Goal: Transaction & Acquisition: Book appointment/travel/reservation

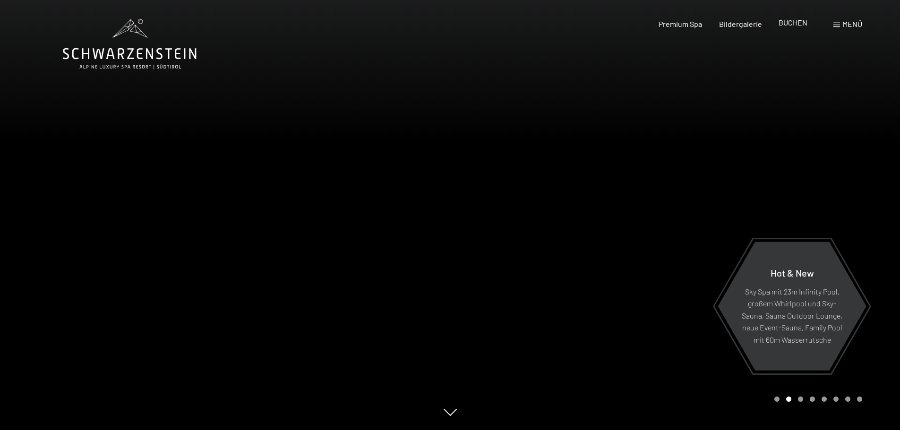
click at [796, 24] on span "BUCHEN" at bounding box center [793, 22] width 29 height 9
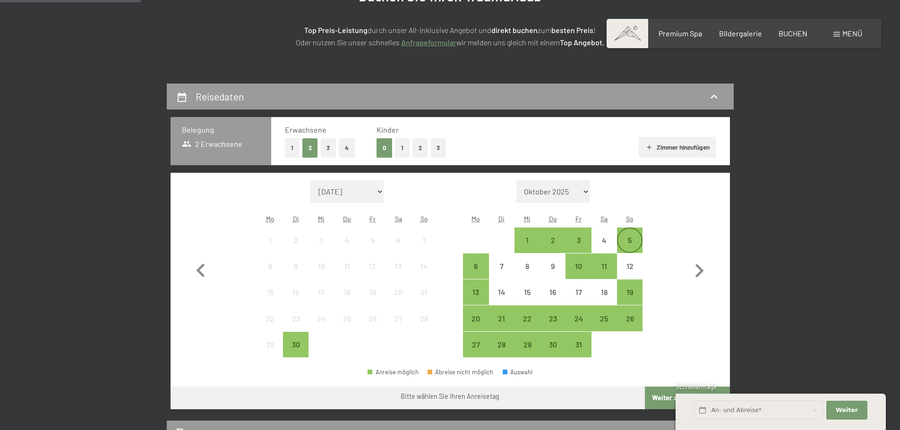
click at [634, 239] on div "5" at bounding box center [630, 249] width 24 height 24
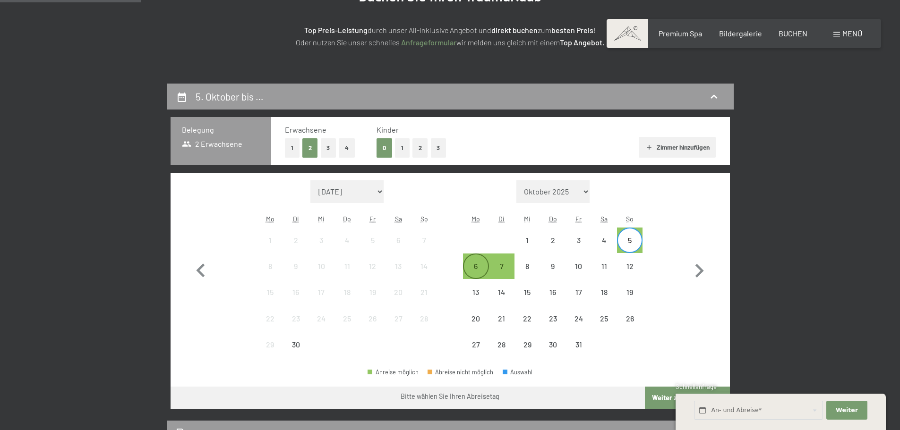
click at [485, 268] on div "6" at bounding box center [476, 275] width 24 height 24
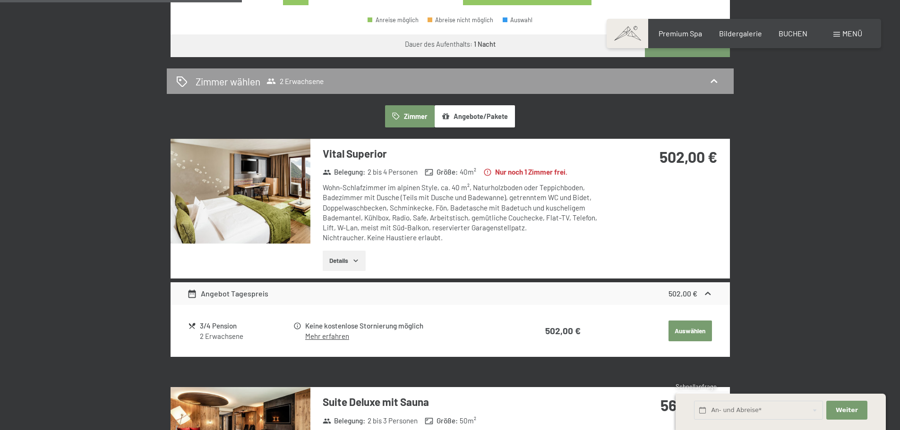
scroll to position [567, 0]
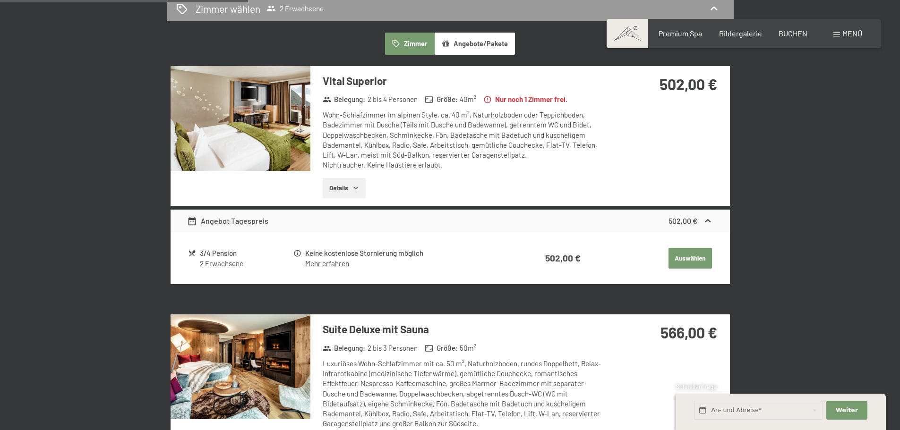
click at [349, 193] on button "Details" at bounding box center [344, 188] width 43 height 21
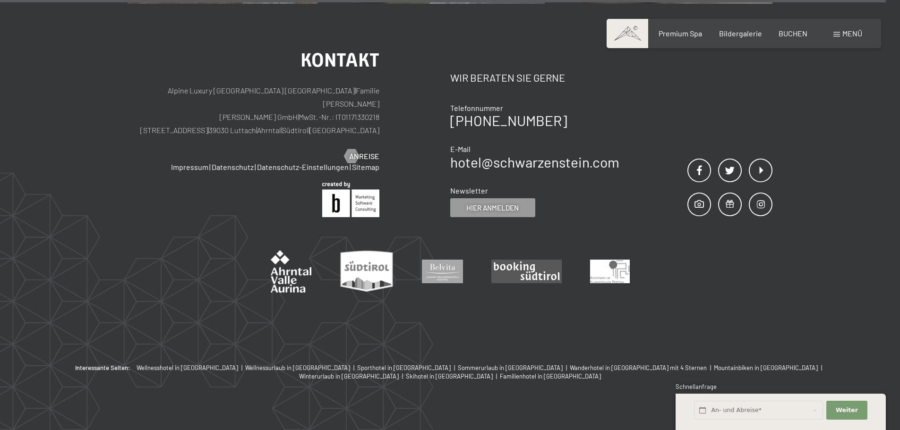
scroll to position [2161, 0]
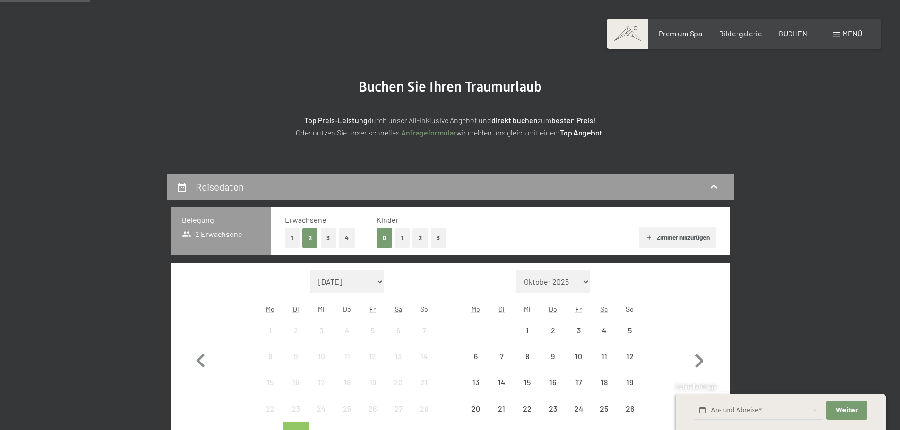
scroll to position [189, 0]
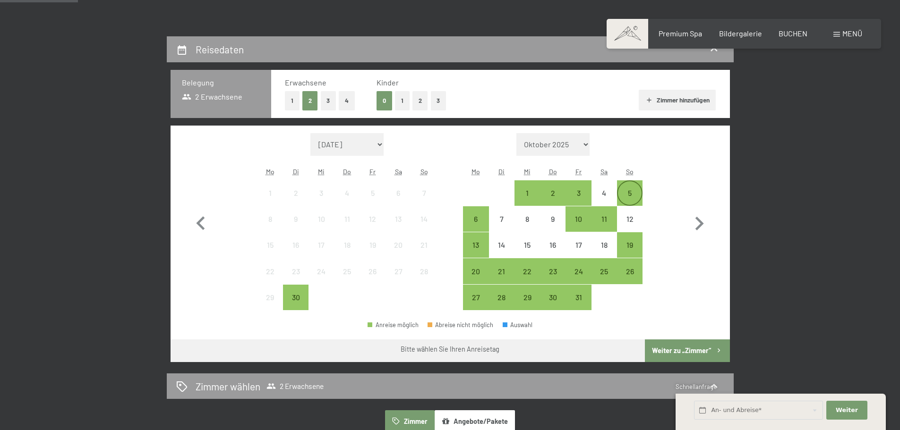
click at [638, 198] on div "5" at bounding box center [630, 201] width 24 height 24
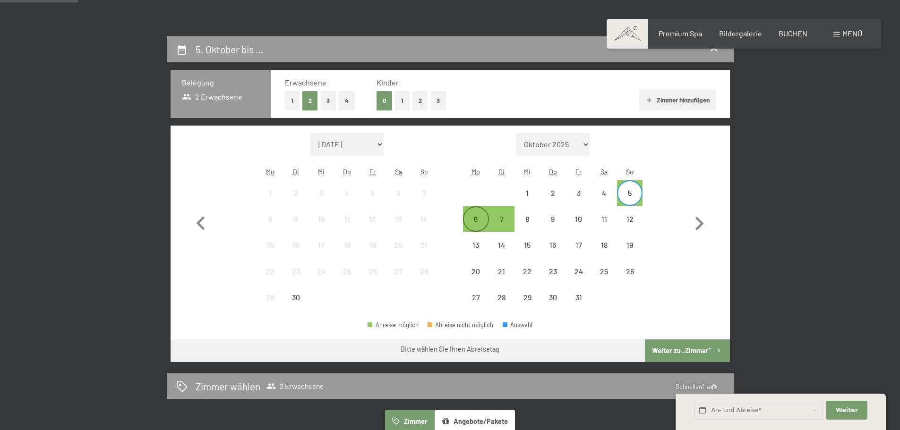
click at [483, 217] on div "6" at bounding box center [476, 227] width 24 height 24
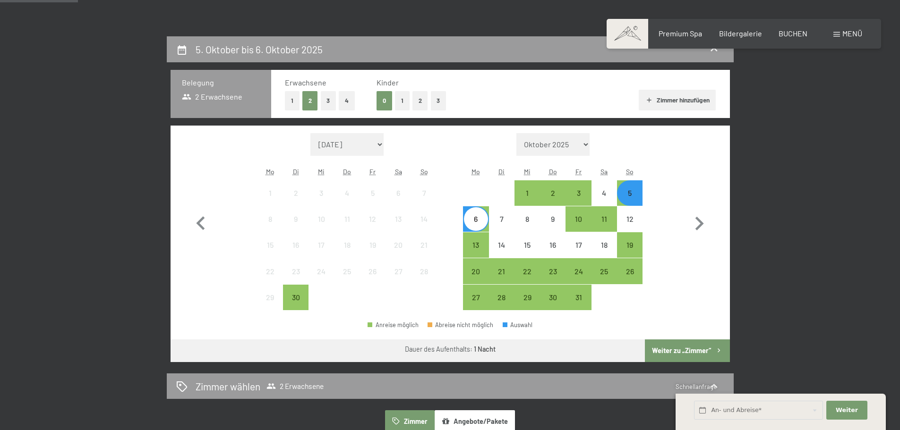
click at [675, 350] on button "Weiter zu „Zimmer“" at bounding box center [687, 351] width 85 height 23
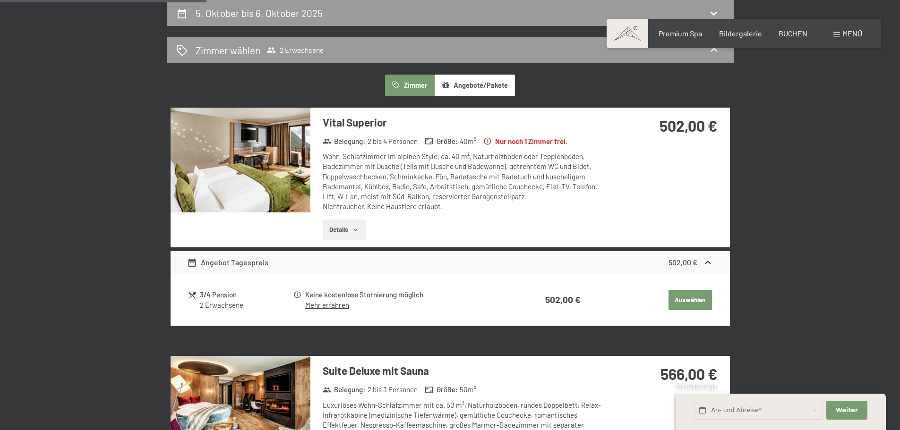
click at [356, 231] on icon "button" at bounding box center [355, 230] width 4 height 2
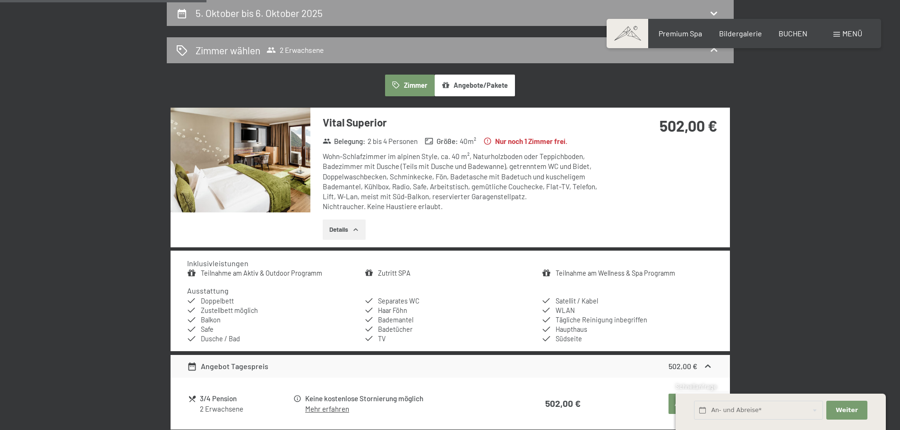
click at [284, 184] on img at bounding box center [241, 160] width 140 height 105
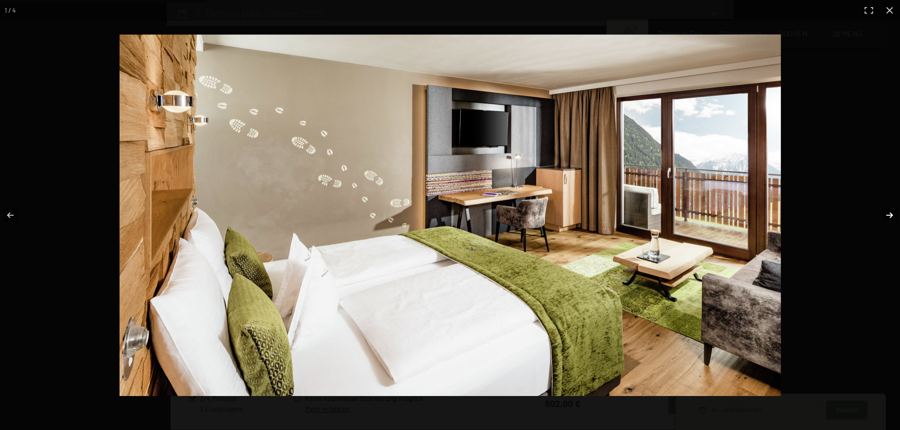
click at [885, 216] on button "button" at bounding box center [883, 215] width 33 height 47
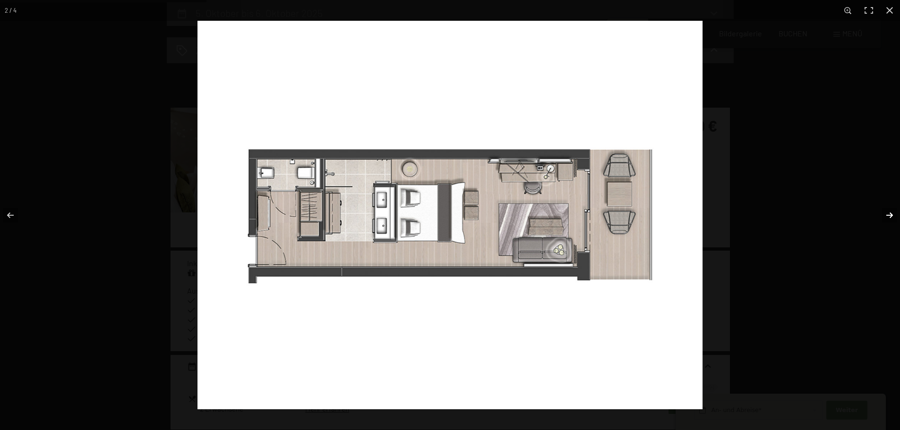
click at [885, 216] on button "button" at bounding box center [883, 215] width 33 height 47
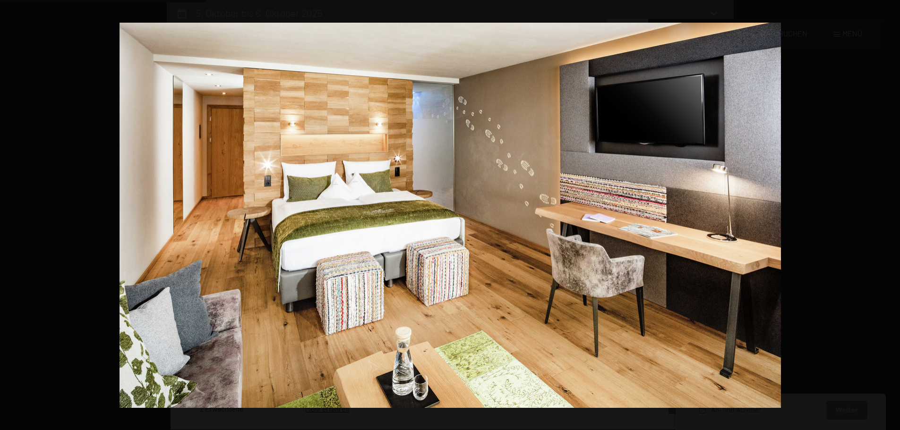
click at [885, 216] on button "button" at bounding box center [883, 215] width 33 height 47
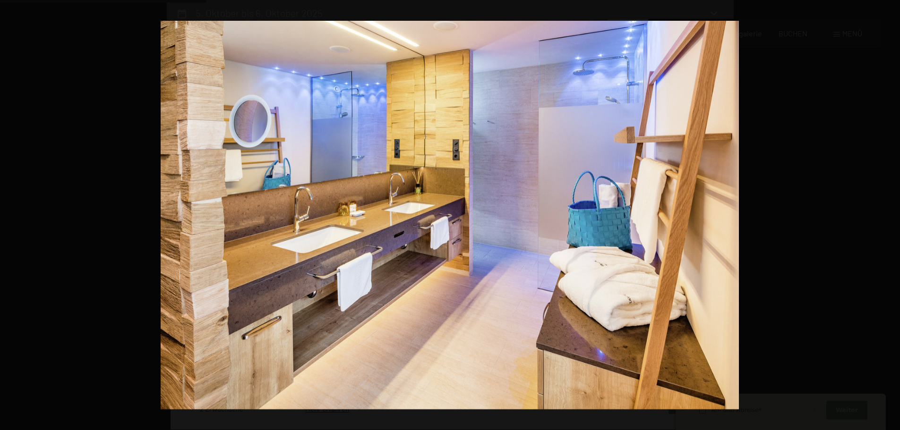
click at [885, 216] on button "button" at bounding box center [883, 215] width 33 height 47
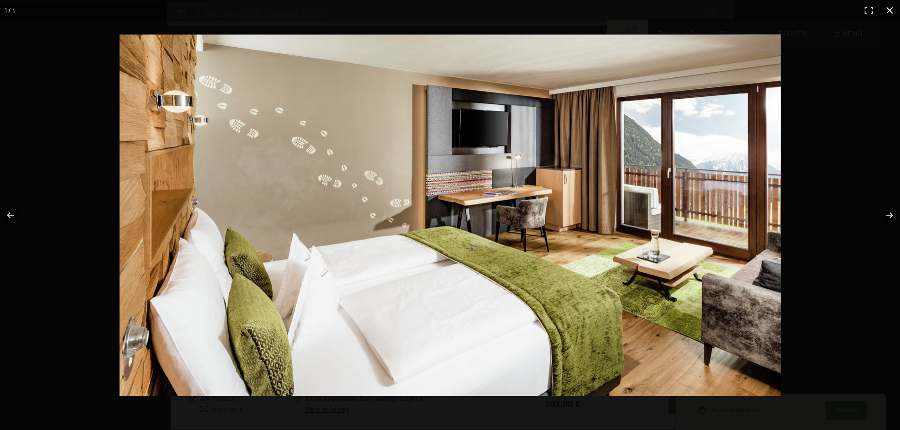
click at [888, 9] on button "button" at bounding box center [889, 10] width 21 height 21
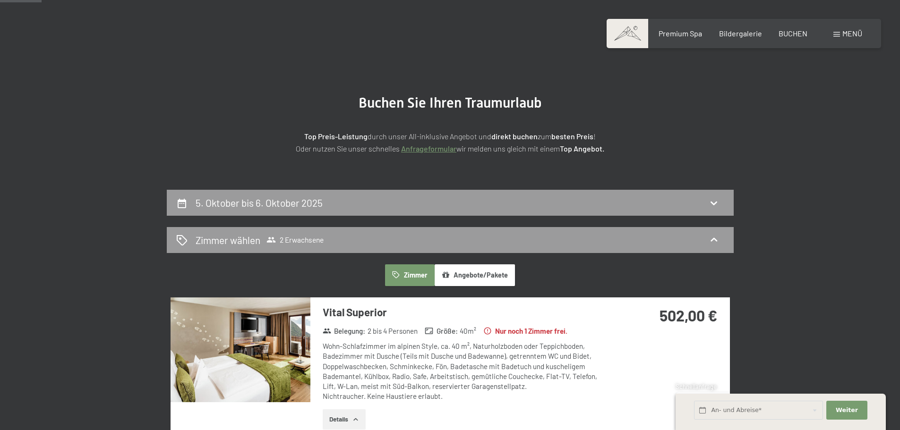
scroll to position [0, 0]
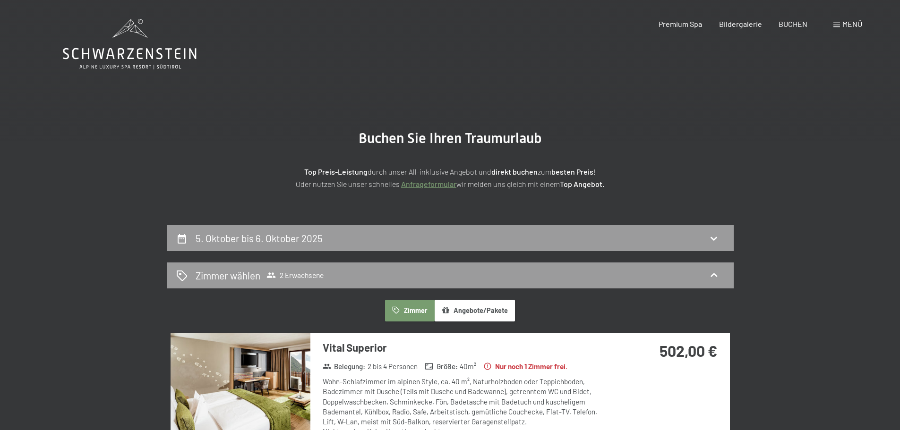
click at [143, 45] on icon at bounding box center [130, 44] width 134 height 51
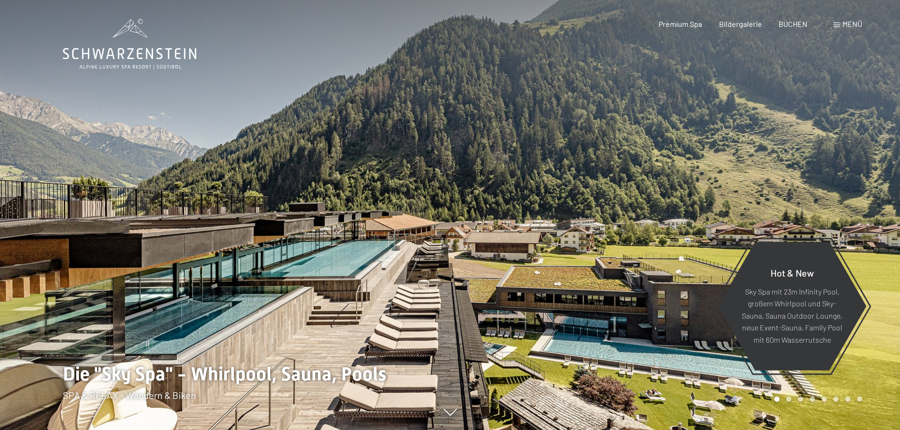
click at [844, 25] on span "Menü" at bounding box center [852, 23] width 20 height 9
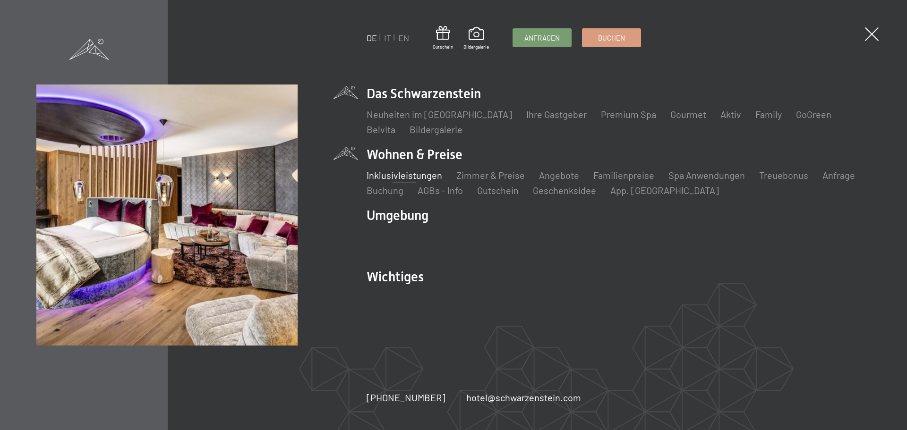
click at [422, 174] on link "Inklusivleistungen" at bounding box center [405, 175] width 76 height 11
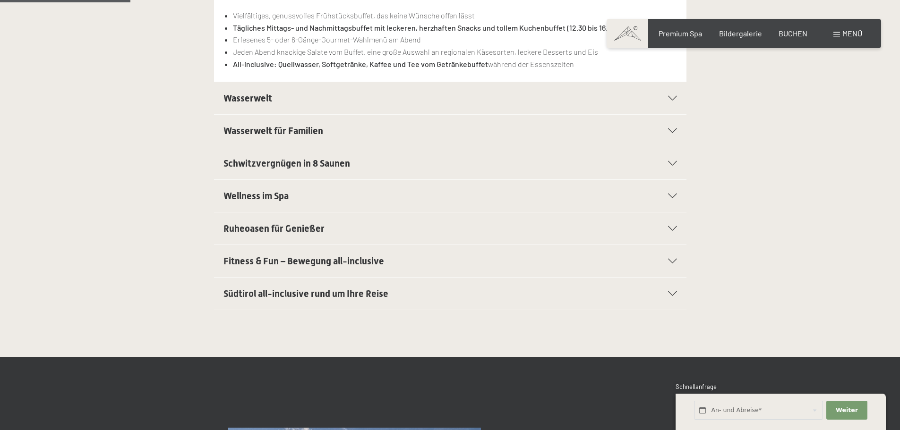
scroll to position [331, 0]
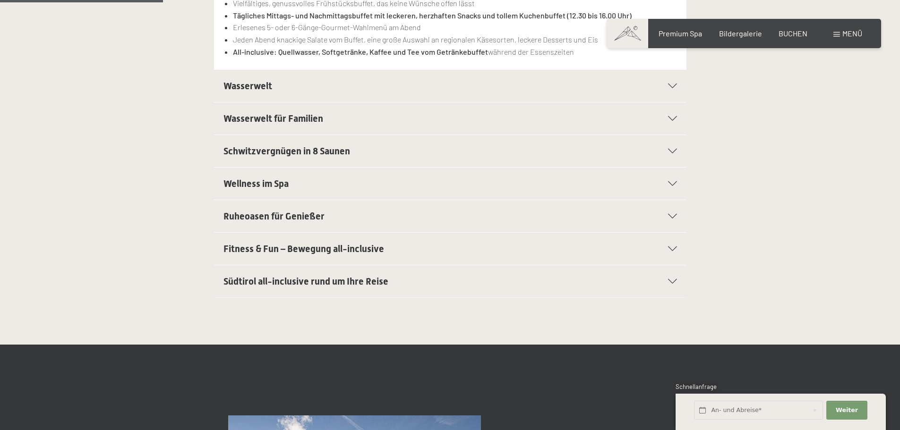
click at [607, 87] on h2 "Wasserwelt" at bounding box center [427, 85] width 408 height 13
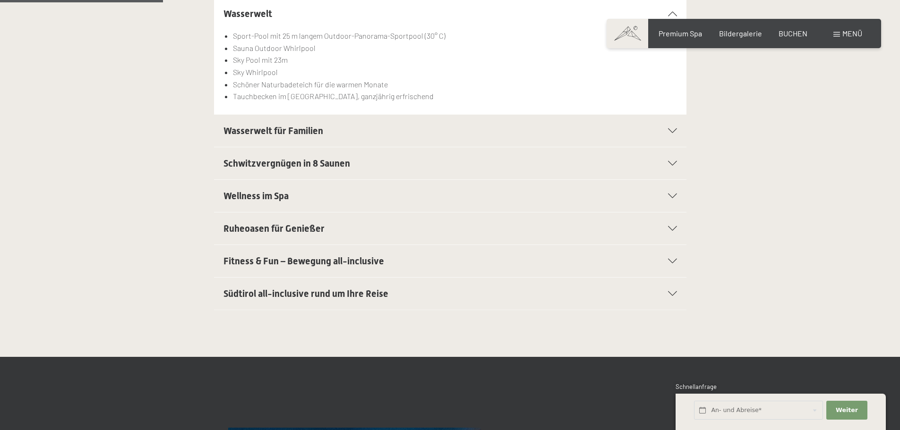
click at [365, 139] on div "Wasserwelt für Familien" at bounding box center [450, 131] width 454 height 32
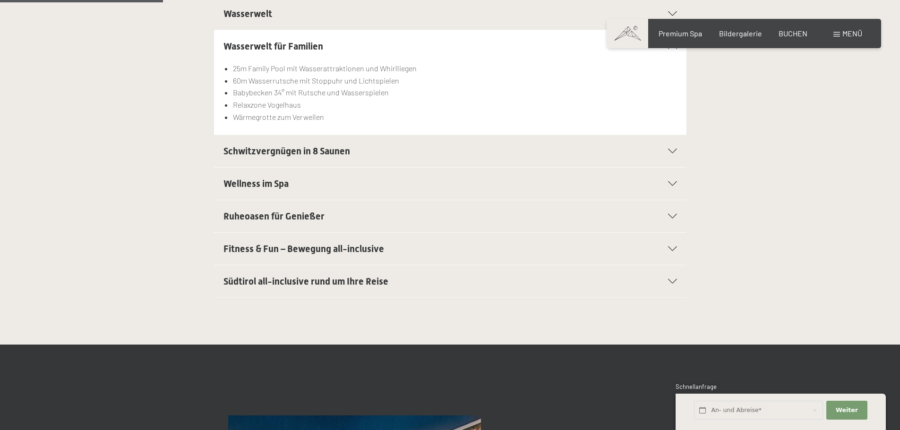
click at [373, 153] on h2 "Schwitzvergnügen in 8 Saunen" at bounding box center [427, 151] width 408 height 13
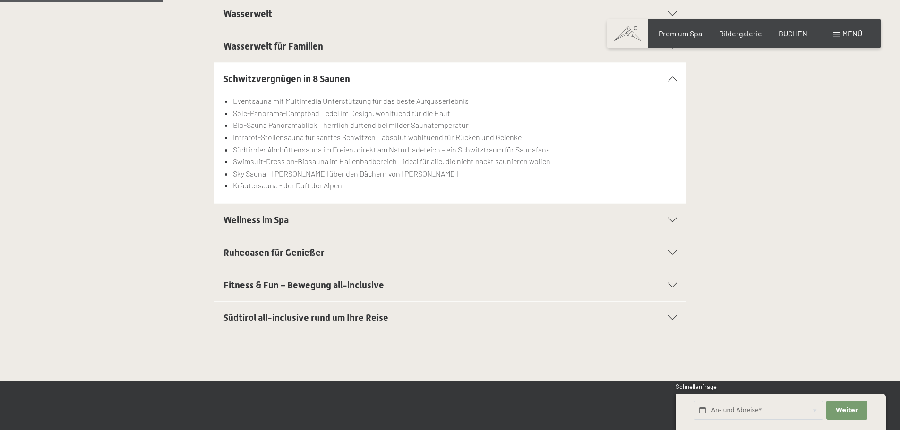
click at [368, 225] on h2 "Wellness im Spa" at bounding box center [427, 220] width 408 height 13
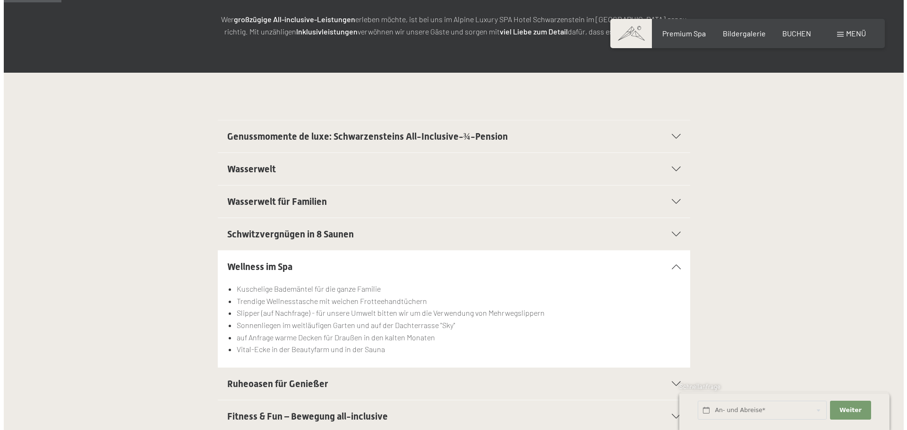
scroll to position [94, 0]
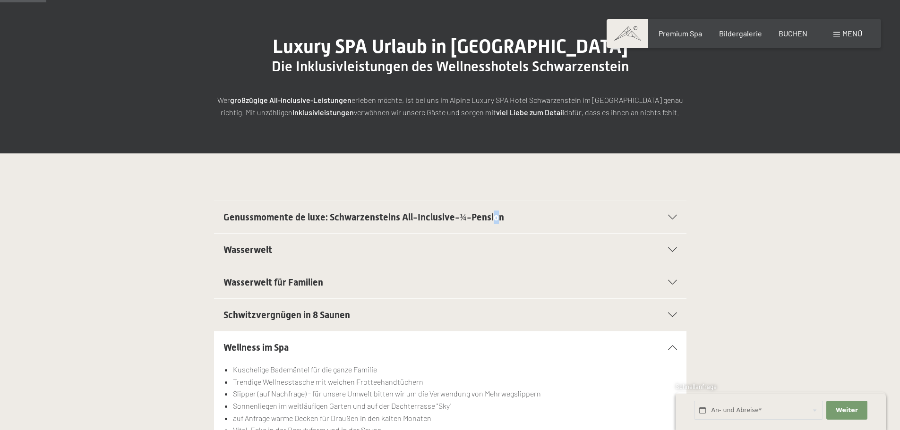
click at [495, 206] on div "Genussmomente de luxe: Schwarzensteins All-Inclusive-¾-Pension" at bounding box center [450, 217] width 454 height 32
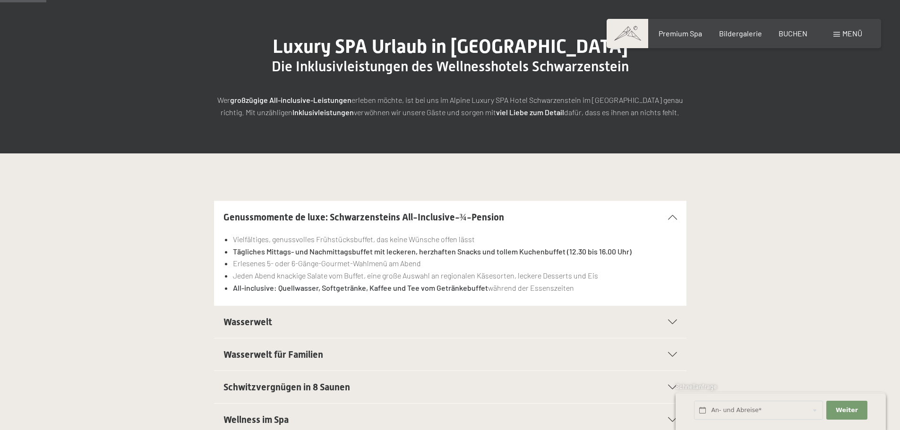
click at [838, 31] on div "Menü" at bounding box center [847, 33] width 29 height 10
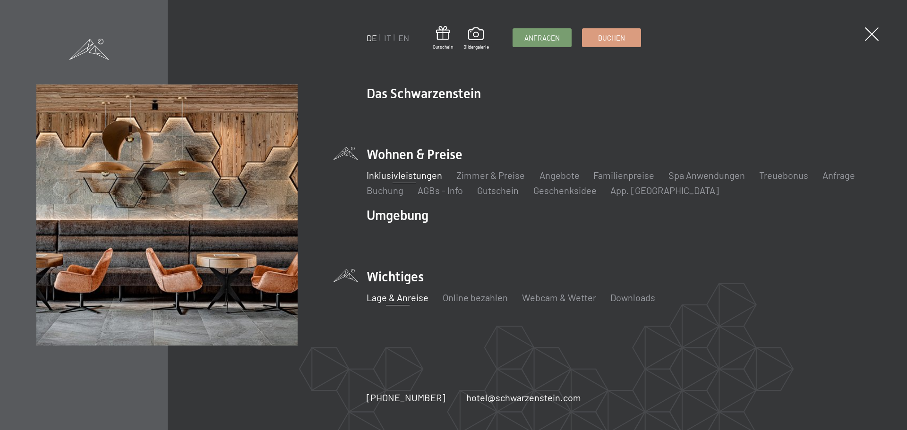
click at [422, 296] on link "Lage & Anreise" at bounding box center [398, 297] width 62 height 11
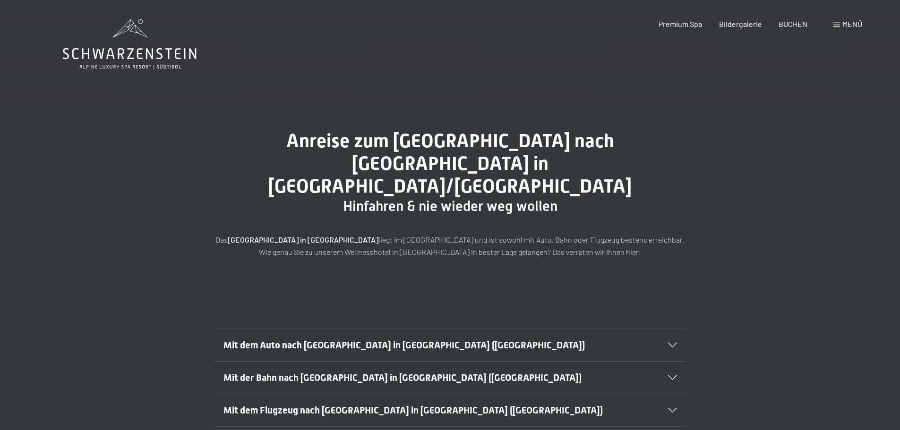
click at [845, 22] on span "Menü" at bounding box center [852, 23] width 20 height 9
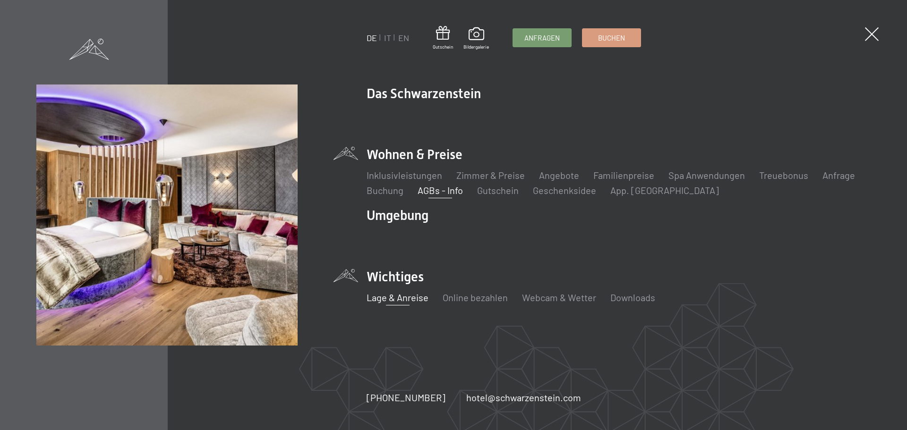
click at [446, 187] on link "AGBs - Info" at bounding box center [440, 190] width 45 height 11
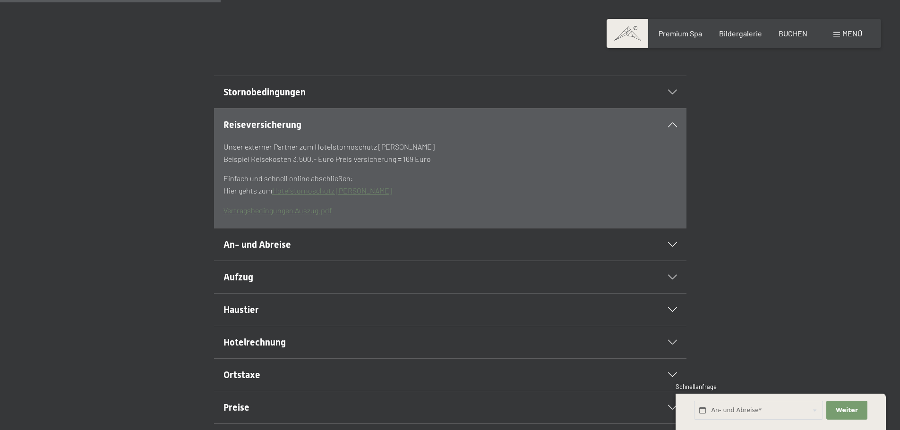
scroll to position [283, 0]
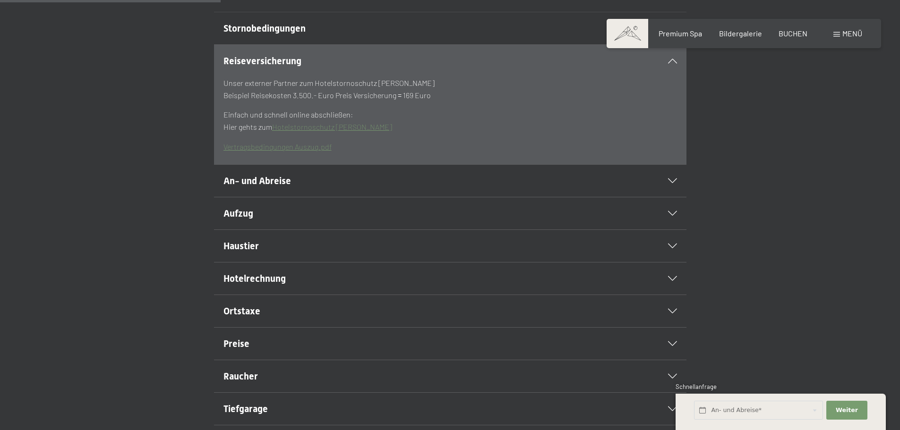
click at [640, 197] on div "An- und Abreise" at bounding box center [450, 181] width 454 height 32
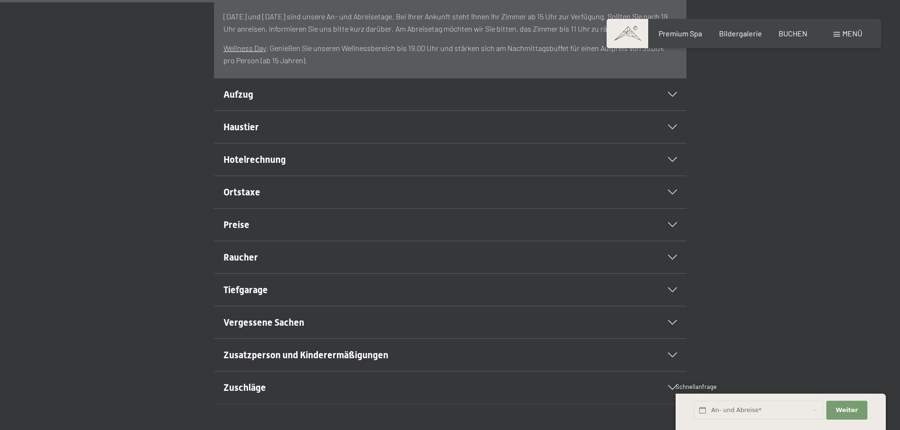
scroll to position [472, 0]
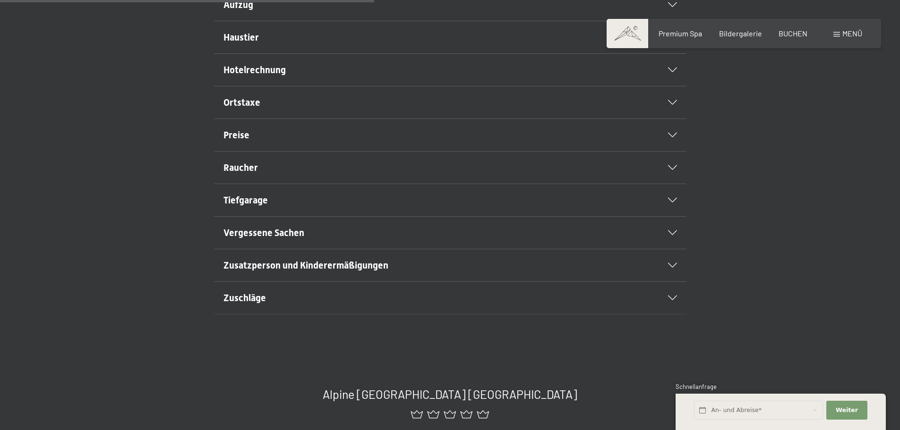
click at [343, 174] on h2 "Raucher" at bounding box center [427, 167] width 408 height 13
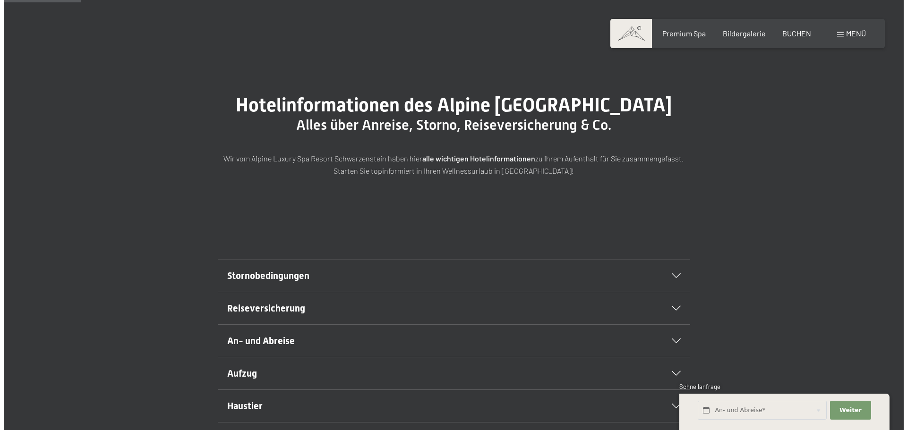
scroll to position [94, 0]
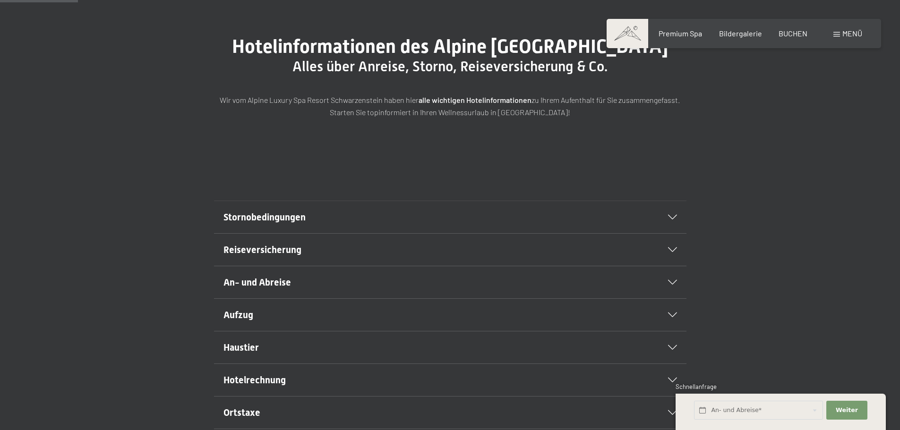
click at [838, 35] on span at bounding box center [836, 34] width 7 height 5
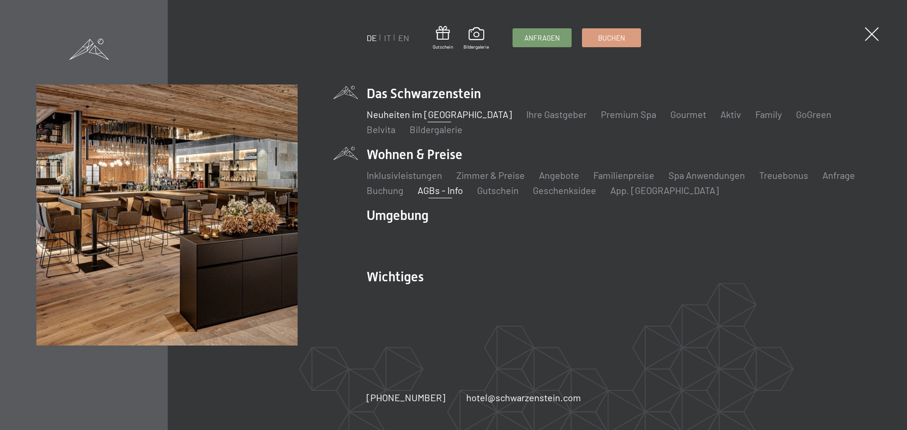
click at [425, 116] on link "Neuheiten im [GEOGRAPHIC_DATA]" at bounding box center [440, 114] width 146 height 11
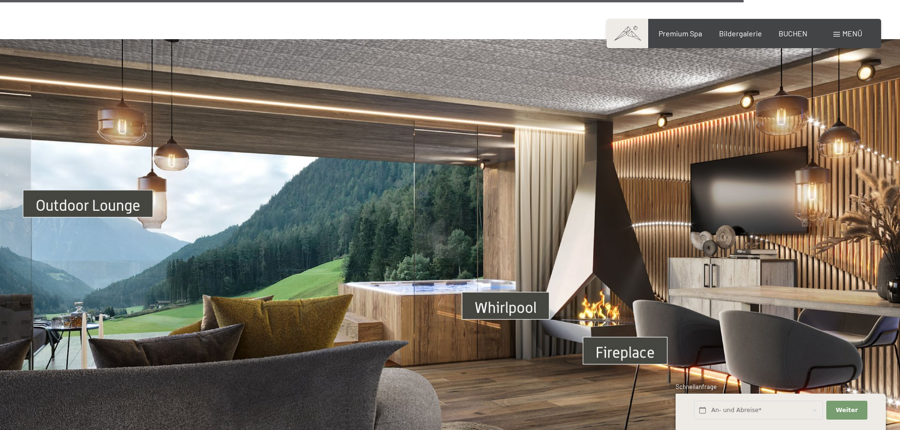
scroll to position [3307, 0]
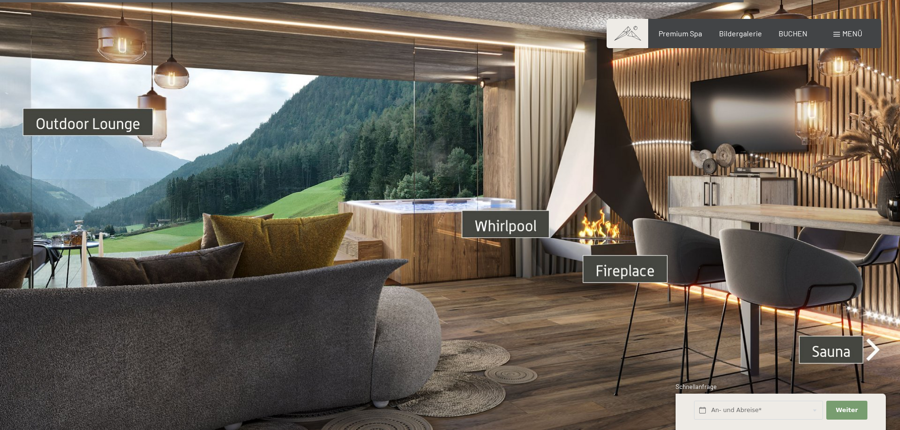
click at [523, 213] on img at bounding box center [450, 210] width 900 height 506
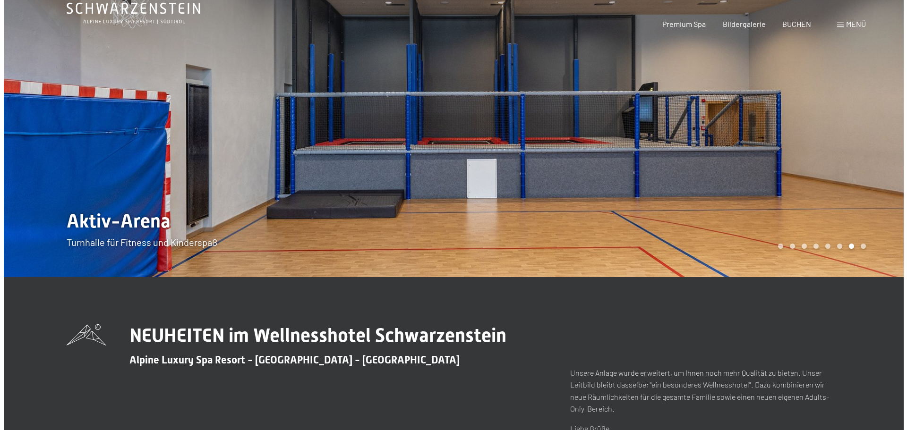
scroll to position [0, 0]
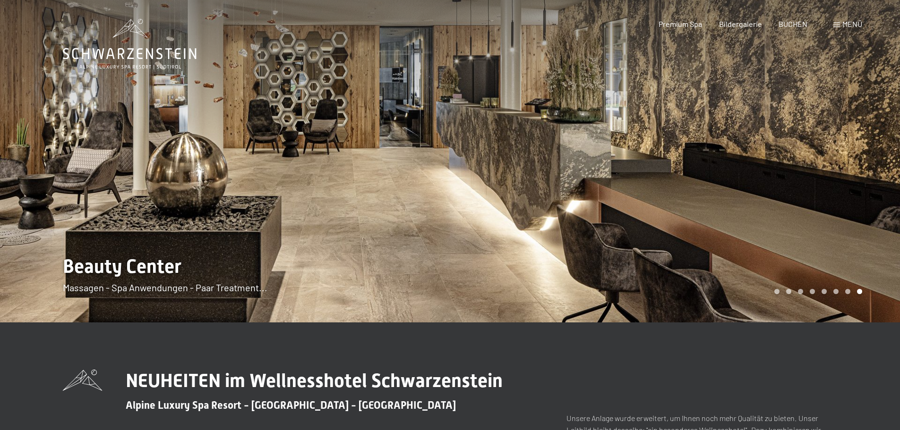
click at [844, 25] on span "Menü" at bounding box center [852, 23] width 20 height 9
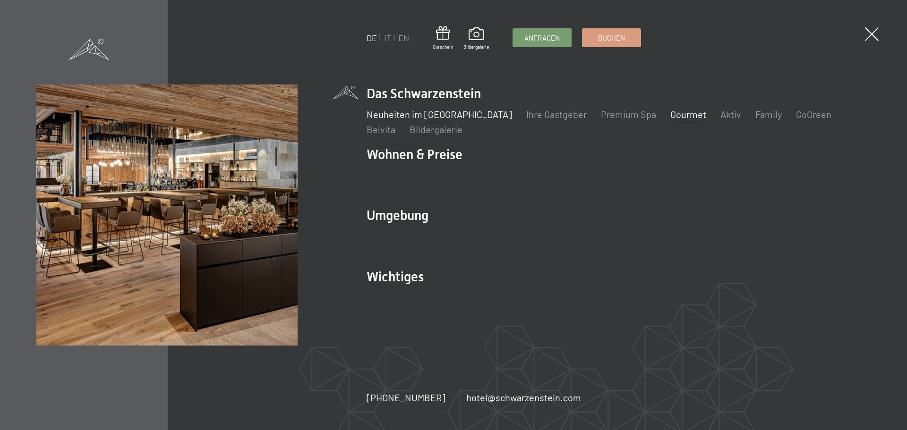
click at [670, 116] on link "Gourmet" at bounding box center [688, 114] width 36 height 11
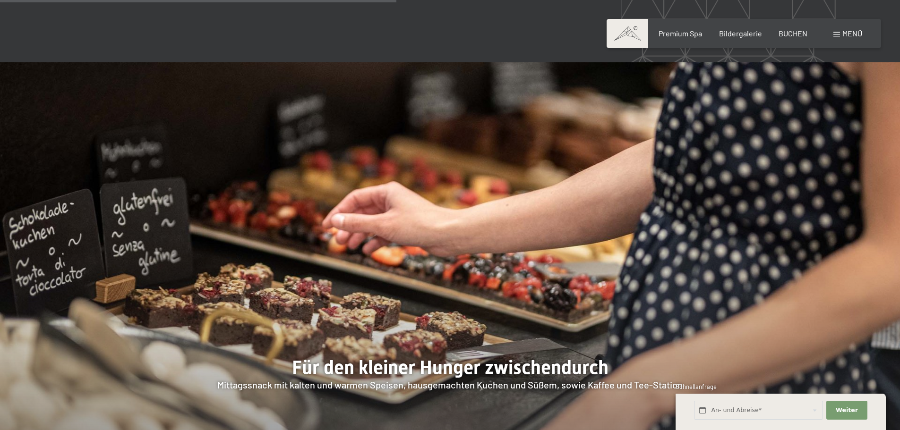
scroll to position [1606, 0]
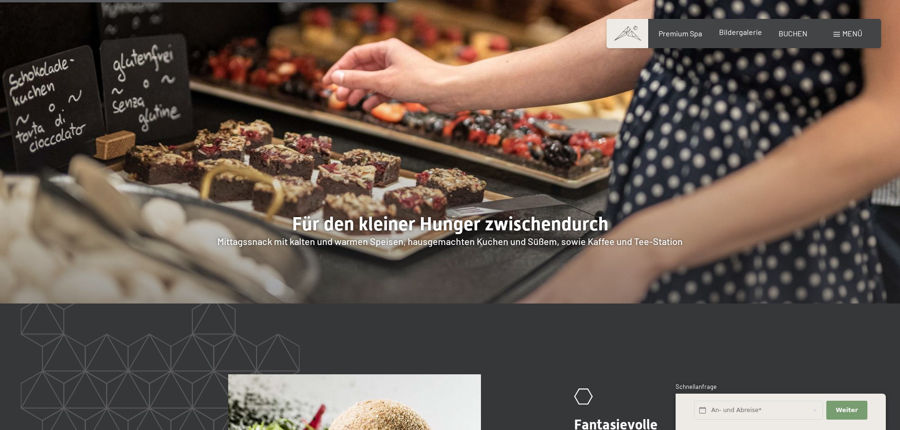
click at [752, 33] on span "Bildergalerie" at bounding box center [740, 31] width 43 height 9
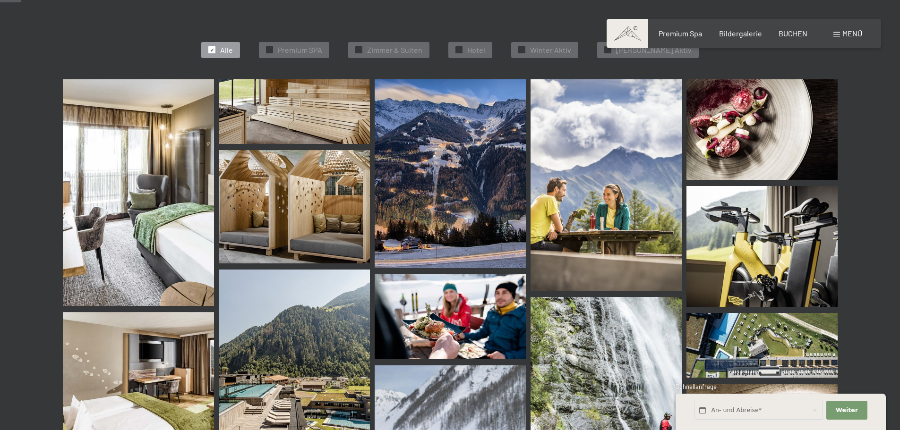
click at [322, 357] on img at bounding box center [294, 376] width 151 height 212
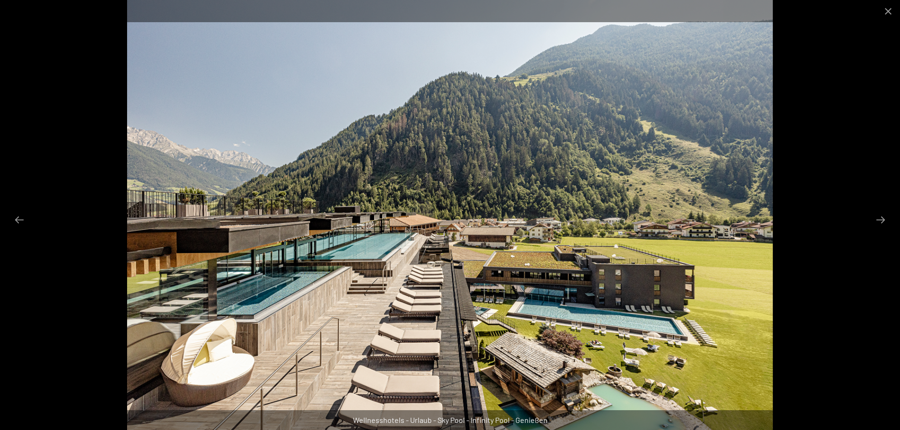
click at [375, 274] on img at bounding box center [450, 215] width 646 height 430
click at [885, 12] on button "Close gallery" at bounding box center [888, 11] width 24 height 22
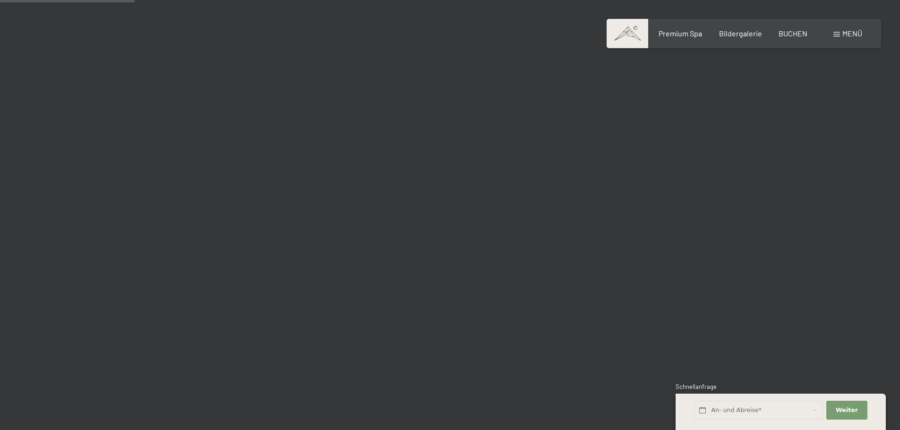
scroll to position [1984, 0]
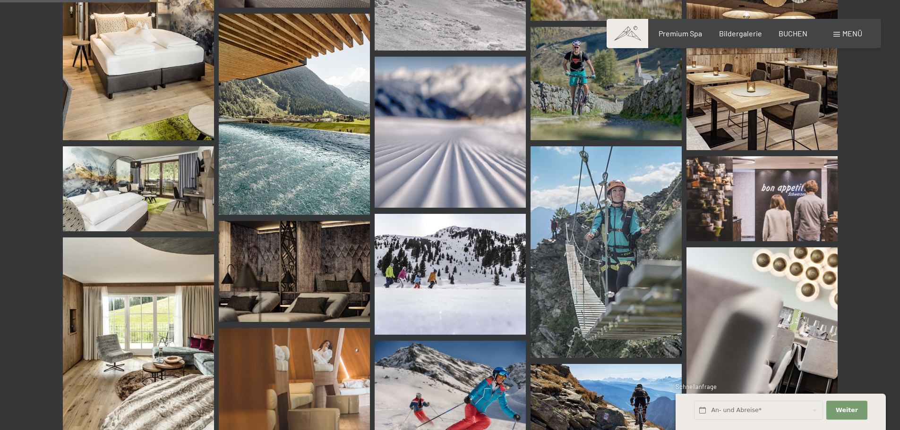
click at [326, 145] on img at bounding box center [294, 115] width 151 height 202
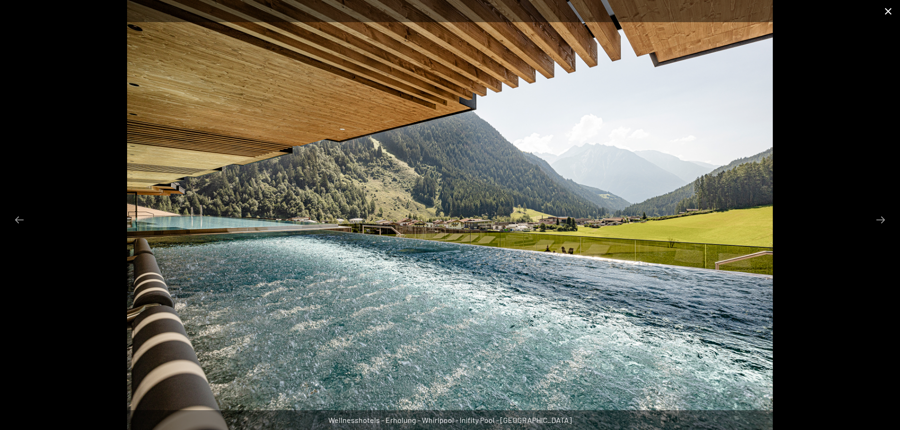
click at [884, 12] on button "Close gallery" at bounding box center [888, 11] width 24 height 22
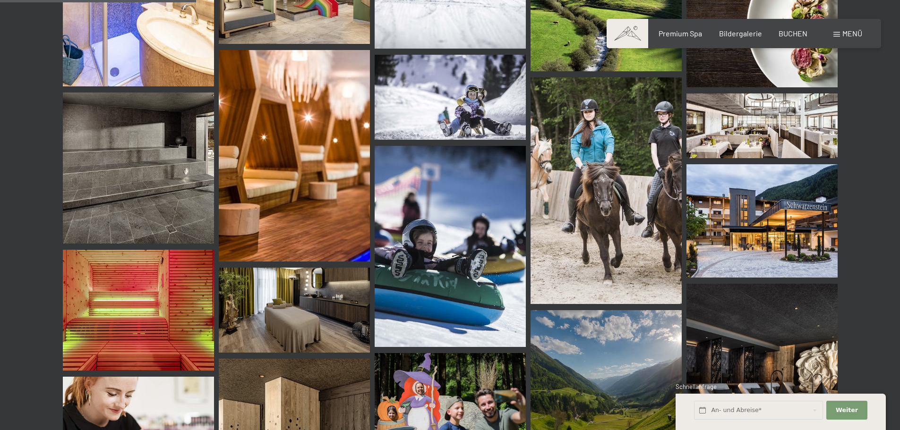
scroll to position [2599, 0]
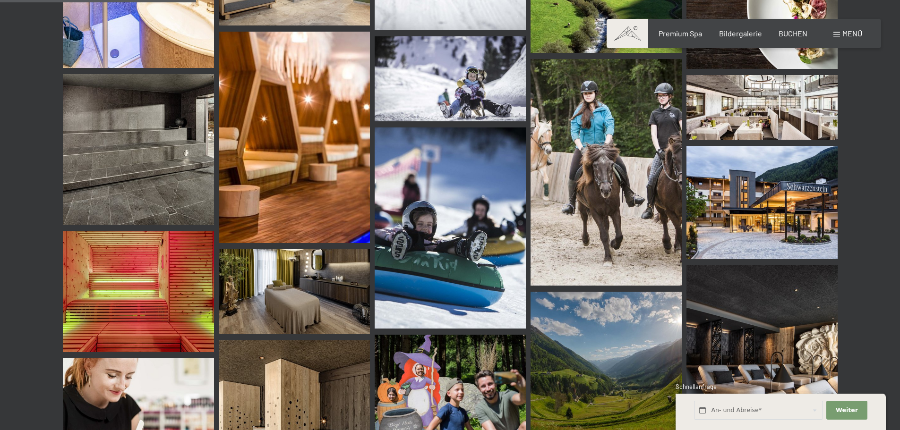
click at [751, 107] on img at bounding box center [761, 107] width 151 height 65
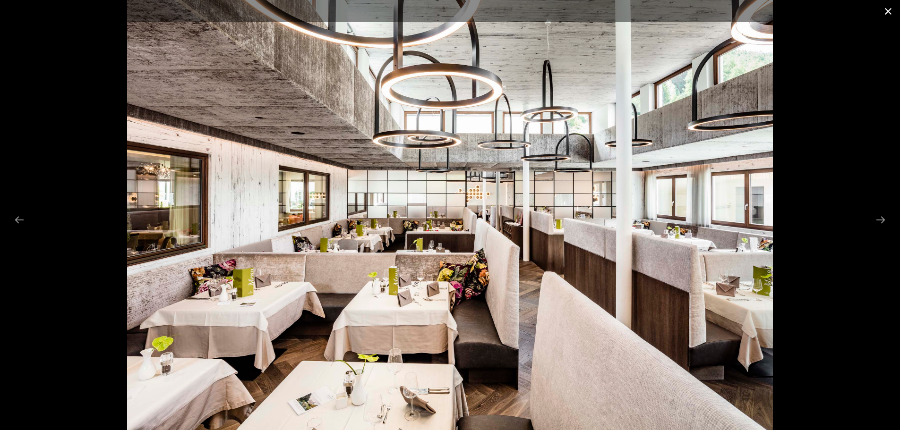
click at [889, 12] on button "Close gallery" at bounding box center [888, 11] width 24 height 22
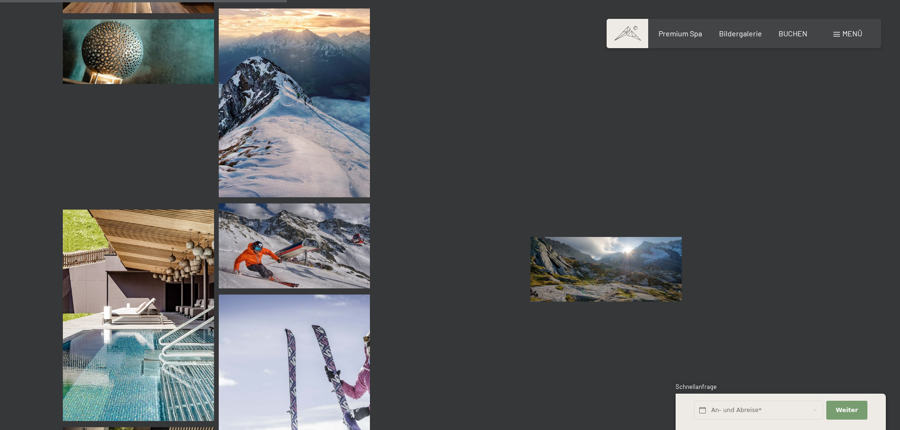
scroll to position [3969, 0]
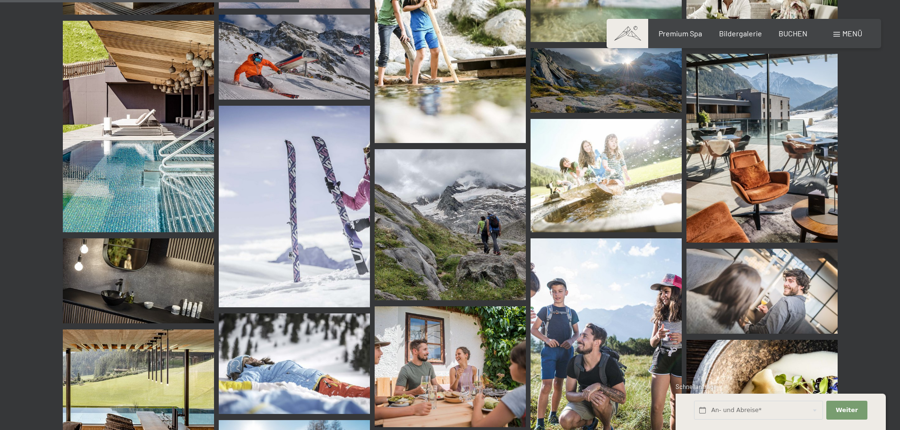
click at [183, 156] on img at bounding box center [138, 127] width 151 height 212
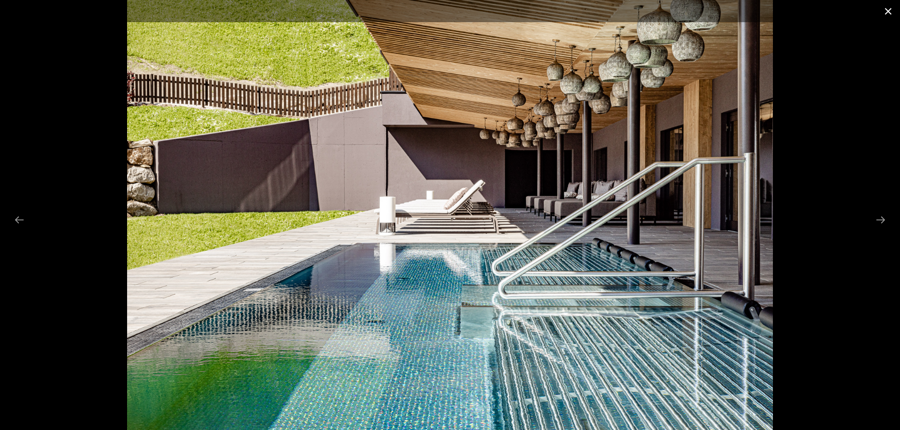
click at [885, 11] on button "Close gallery" at bounding box center [888, 11] width 24 height 22
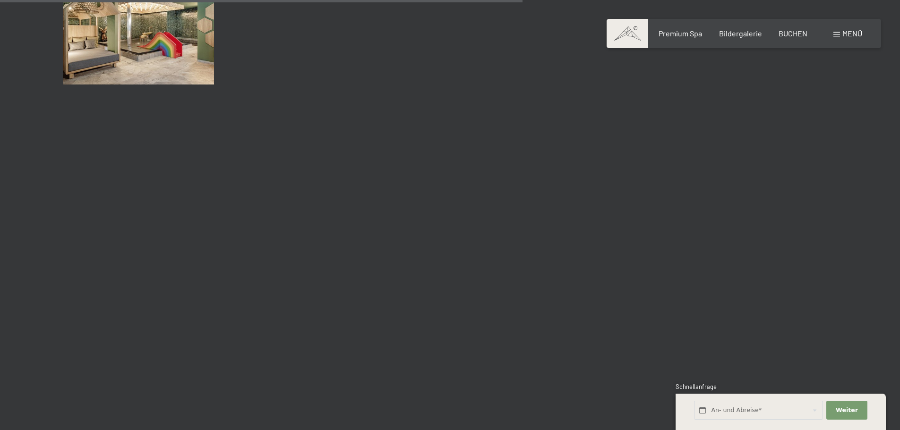
scroll to position [6851, 0]
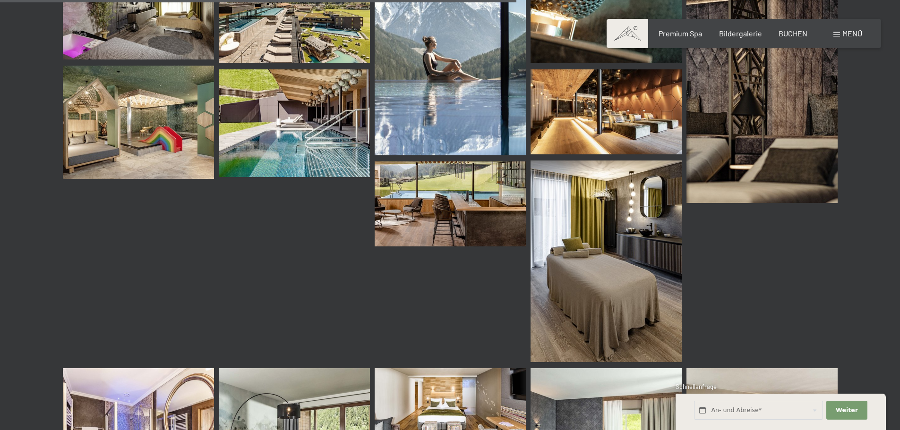
click at [452, 212] on img at bounding box center [450, 204] width 151 height 85
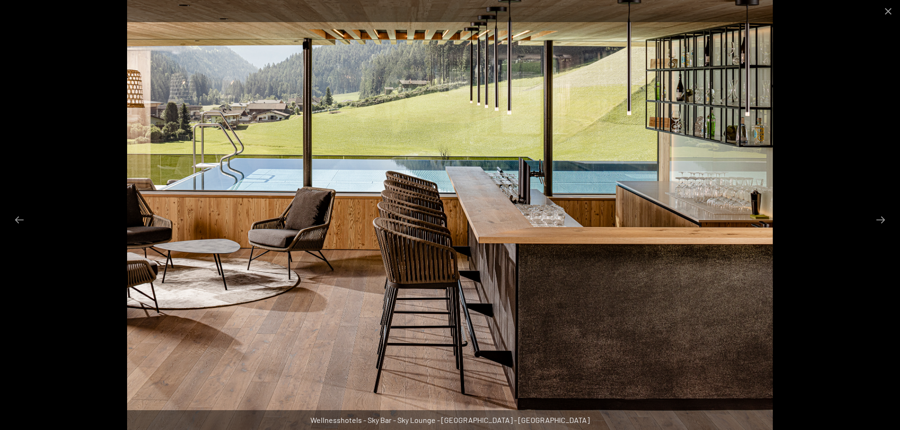
scroll to position [6803, 0]
click at [885, 11] on button "Close gallery" at bounding box center [888, 11] width 24 height 22
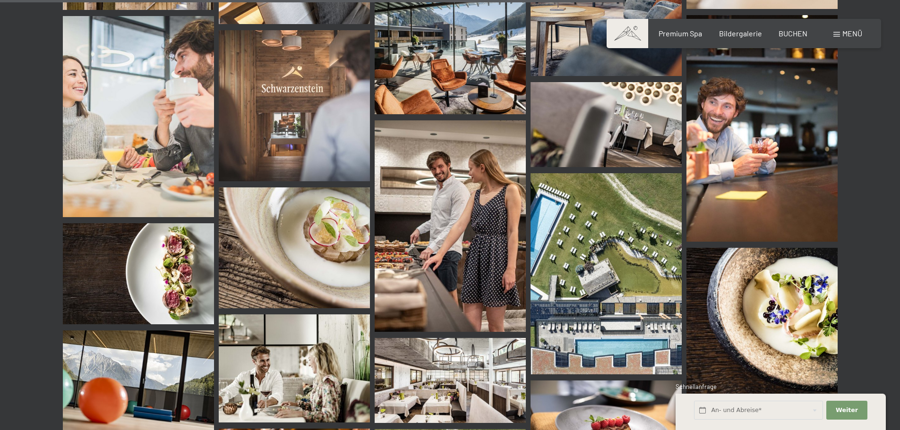
scroll to position [8268, 0]
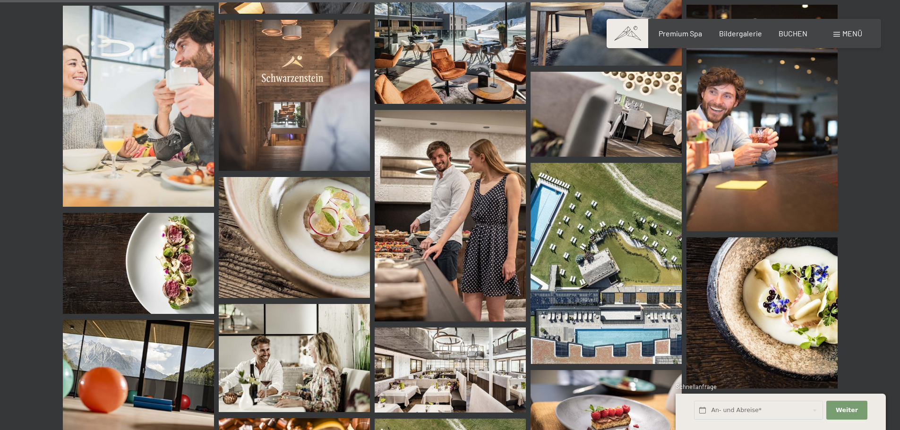
click at [647, 208] on img at bounding box center [606, 264] width 151 height 202
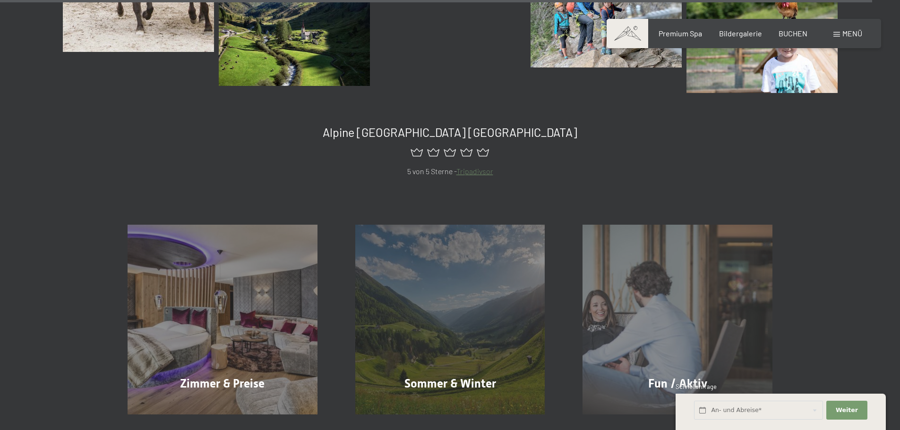
scroll to position [11623, 0]
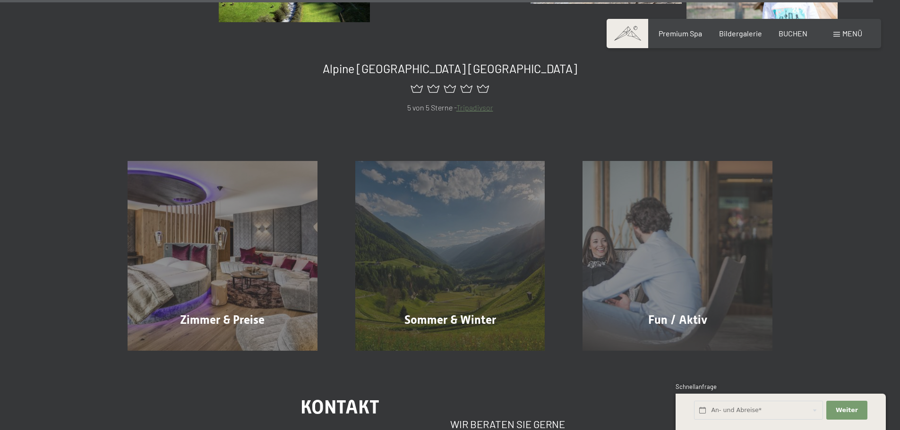
click at [482, 108] on link "Tripadivsor" at bounding box center [474, 107] width 37 height 9
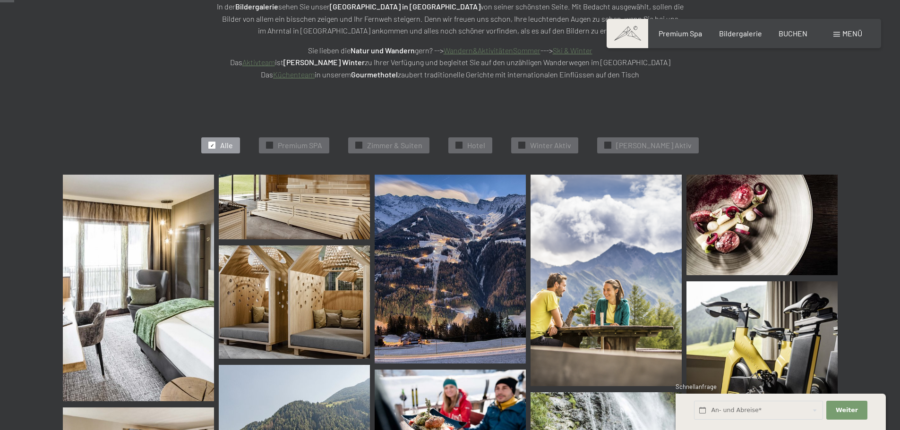
scroll to position [189, 0]
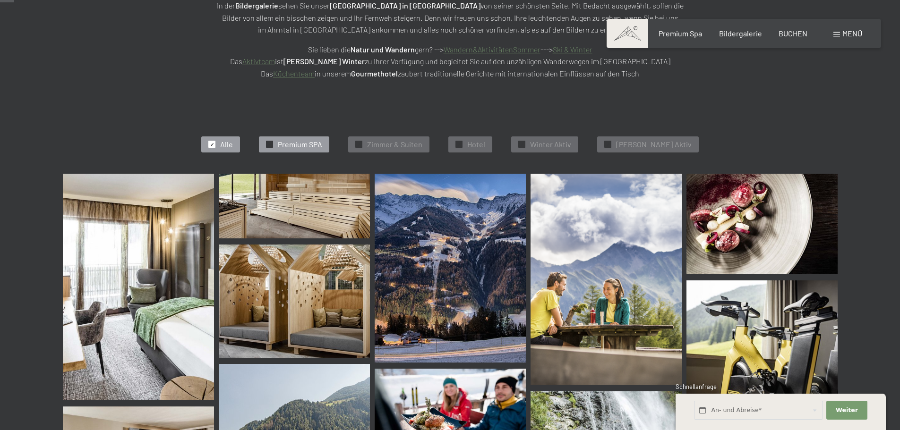
click at [300, 144] on span "Premium SPA" at bounding box center [300, 144] width 44 height 10
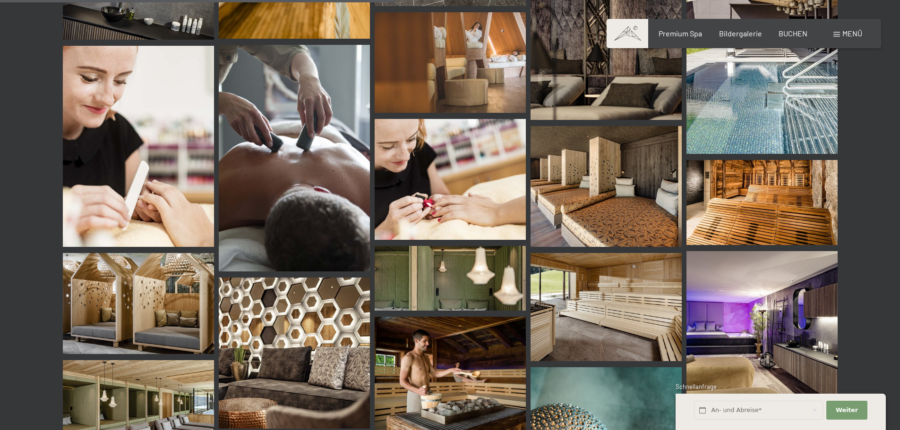
scroll to position [900, 0]
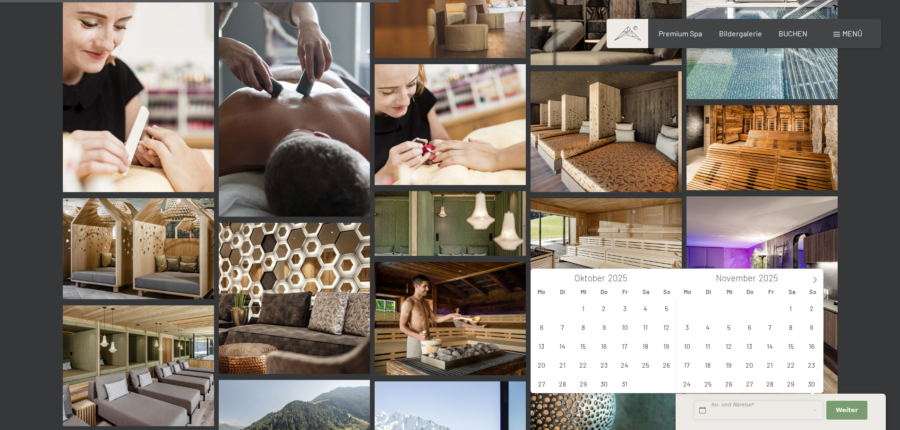
click at [774, 412] on input "text" at bounding box center [758, 410] width 129 height 19
click at [666, 309] on span "5" at bounding box center [666, 308] width 18 height 18
click at [546, 330] on span "6" at bounding box center [541, 327] width 18 height 18
type input "So. 05.10.2025 - Mo. 06.10.2025"
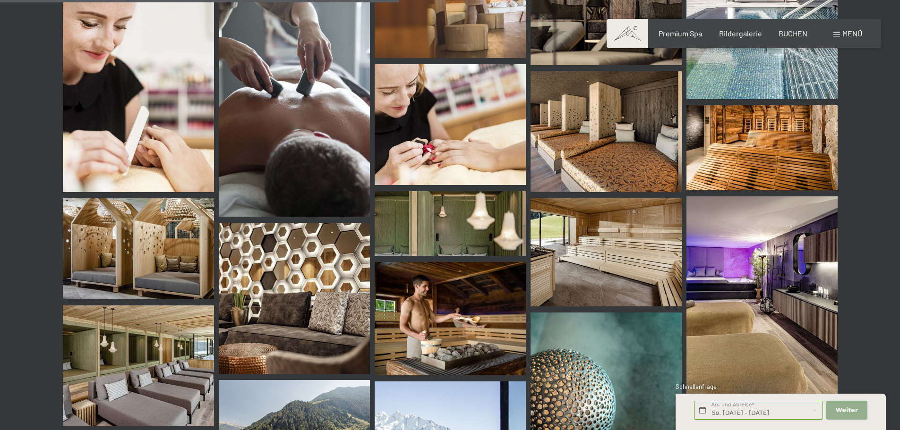
click at [851, 411] on span "Weiter" at bounding box center [847, 410] width 22 height 9
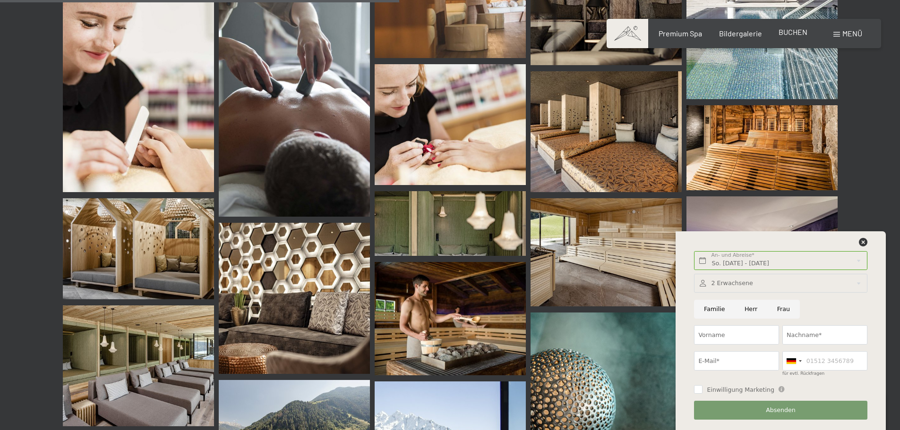
click at [783, 31] on span "BUCHEN" at bounding box center [793, 31] width 29 height 9
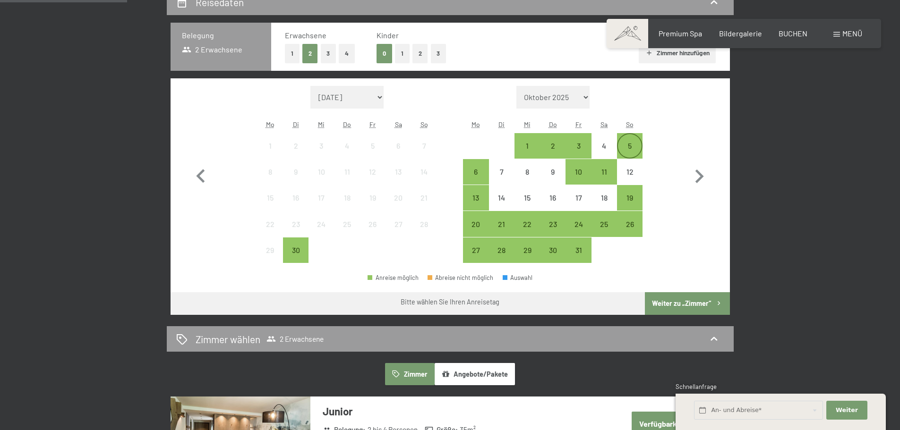
click at [633, 146] on div "5" at bounding box center [630, 154] width 24 height 24
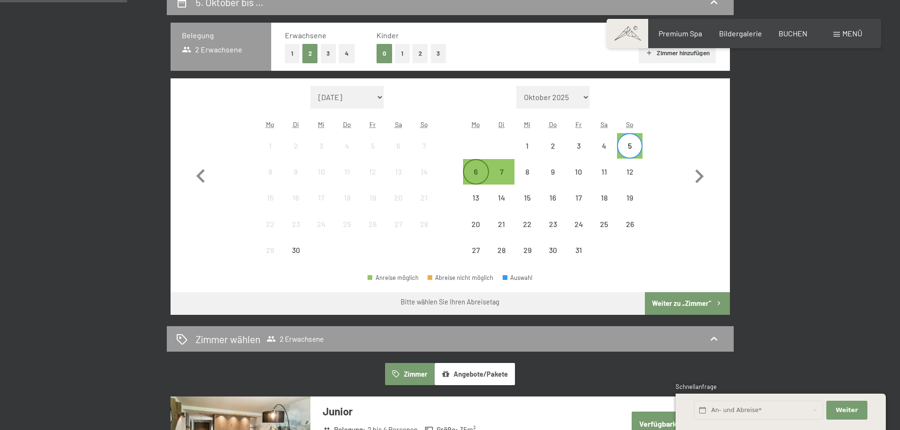
click at [470, 171] on div "6" at bounding box center [476, 180] width 24 height 24
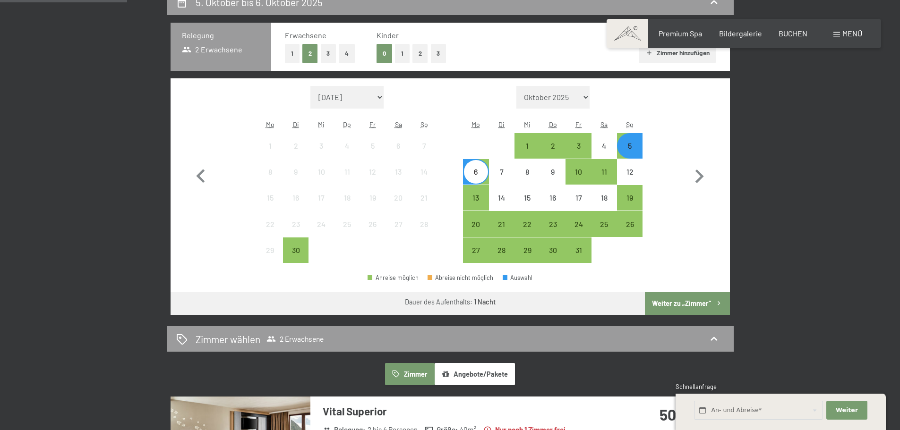
click at [664, 293] on button "Weiter zu „Zimmer“" at bounding box center [687, 303] width 85 height 23
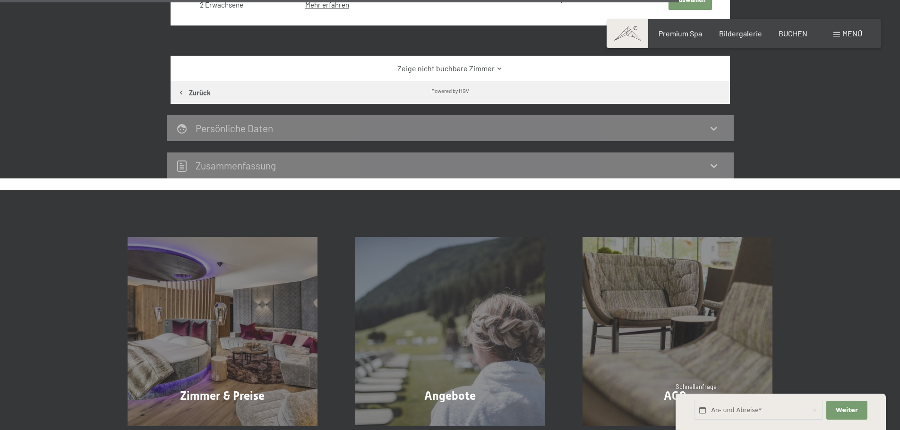
scroll to position [1512, 0]
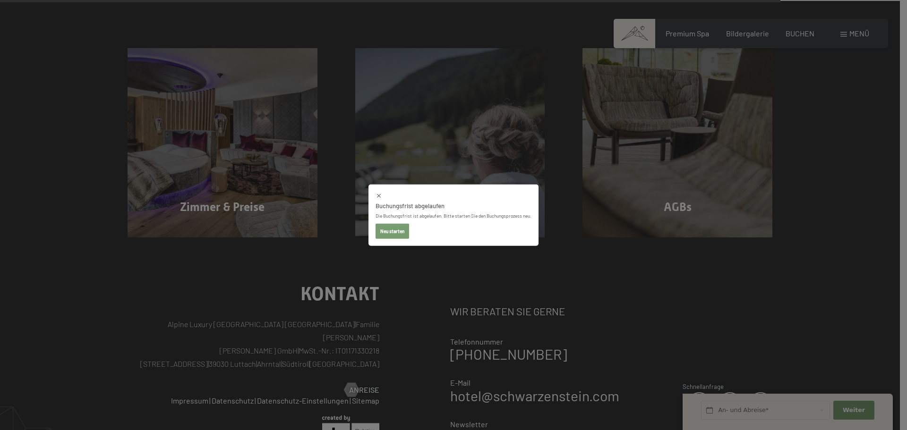
click at [385, 234] on button "Neu starten" at bounding box center [393, 231] width 34 height 15
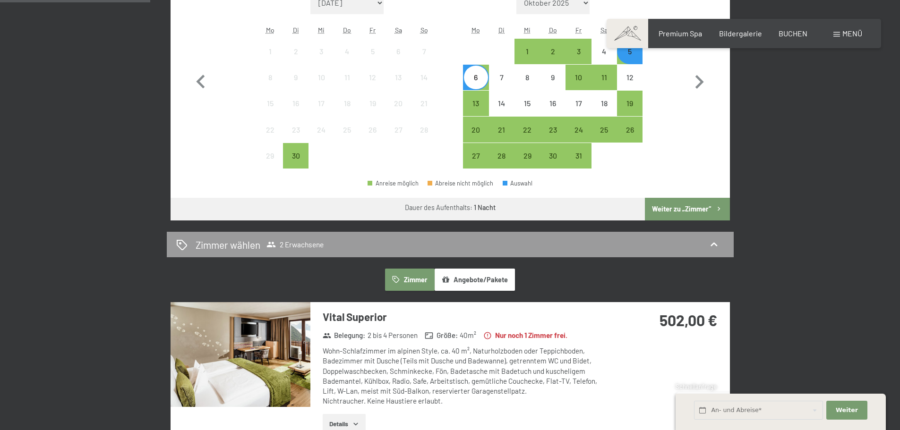
scroll to position [425, 0]
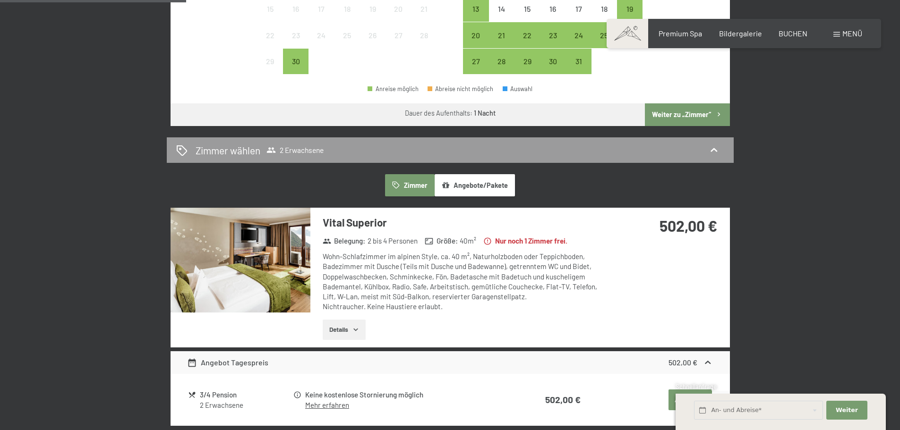
click at [340, 328] on button "Details" at bounding box center [344, 330] width 43 height 21
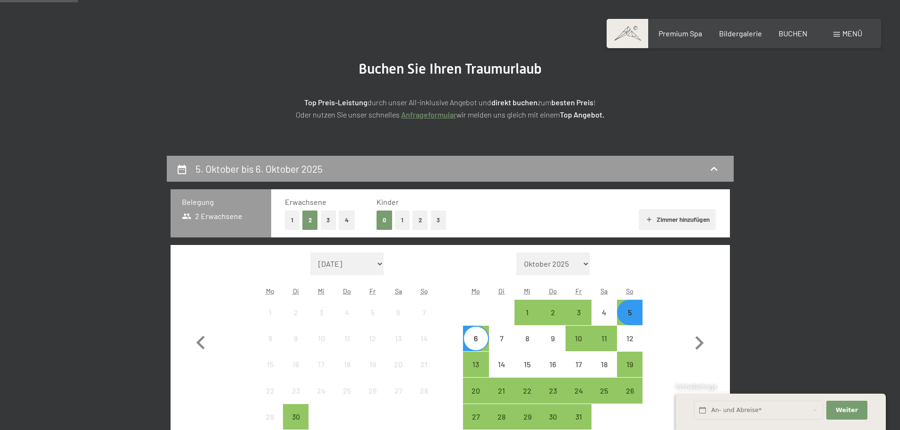
scroll to position [189, 0]
